Goal: Information Seeking & Learning: Learn about a topic

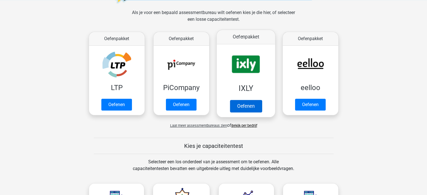
scroll to position [90, 0]
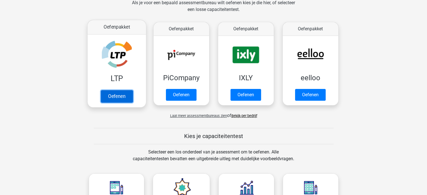
click at [112, 95] on link "Oefenen" at bounding box center [116, 96] width 32 height 12
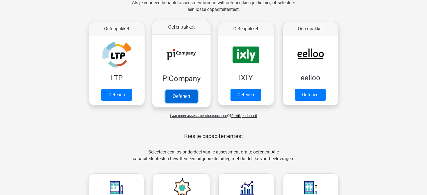
click at [189, 94] on link "Oefenen" at bounding box center [181, 96] width 32 height 12
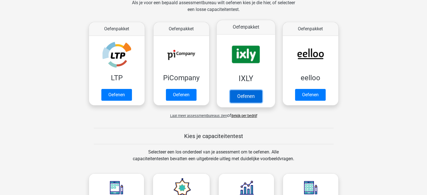
click at [250, 90] on link "Oefenen" at bounding box center [246, 96] width 32 height 12
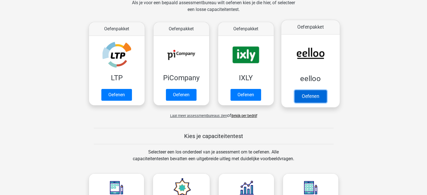
click at [308, 90] on link "Oefenen" at bounding box center [310, 96] width 32 height 12
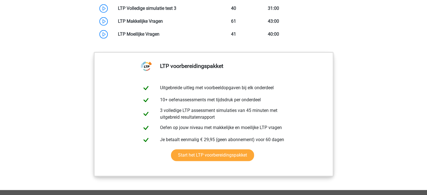
scroll to position [416, 0]
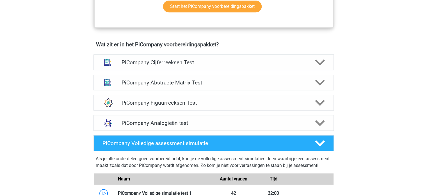
scroll to position [337, 0]
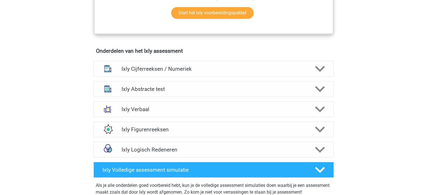
scroll to position [351, 0]
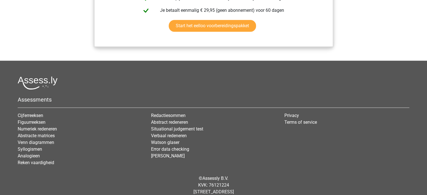
scroll to position [664, 0]
